Goal: Check status: Check status

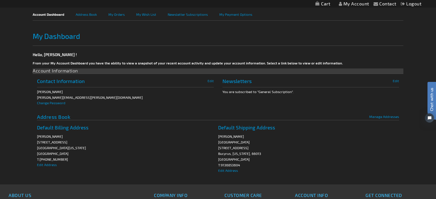
scroll to position [70, 0]
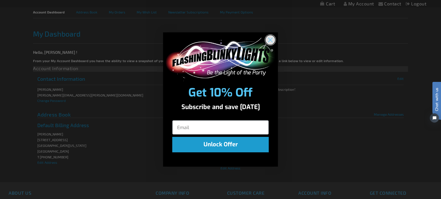
click at [268, 40] on circle "Close dialog" at bounding box center [269, 39] width 9 height 9
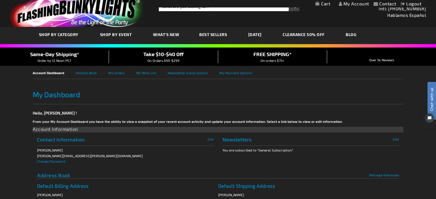
scroll to position [9, 0]
click at [120, 71] on link "My Orders" at bounding box center [122, 72] width 28 height 13
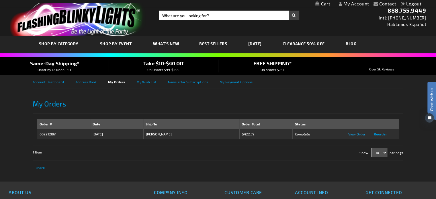
click at [351, 134] on span "View Order" at bounding box center [357, 134] width 17 height 4
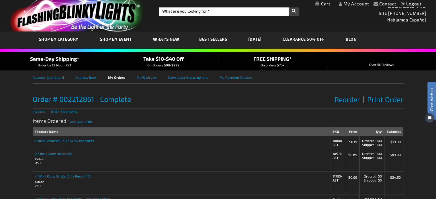
scroll to position [5, 0]
click at [377, 100] on span "Print Order" at bounding box center [386, 99] width 36 height 9
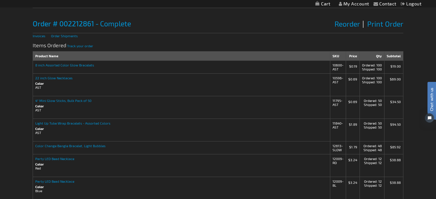
scroll to position [0, 0]
